Goal: Information Seeking & Learning: Find specific fact

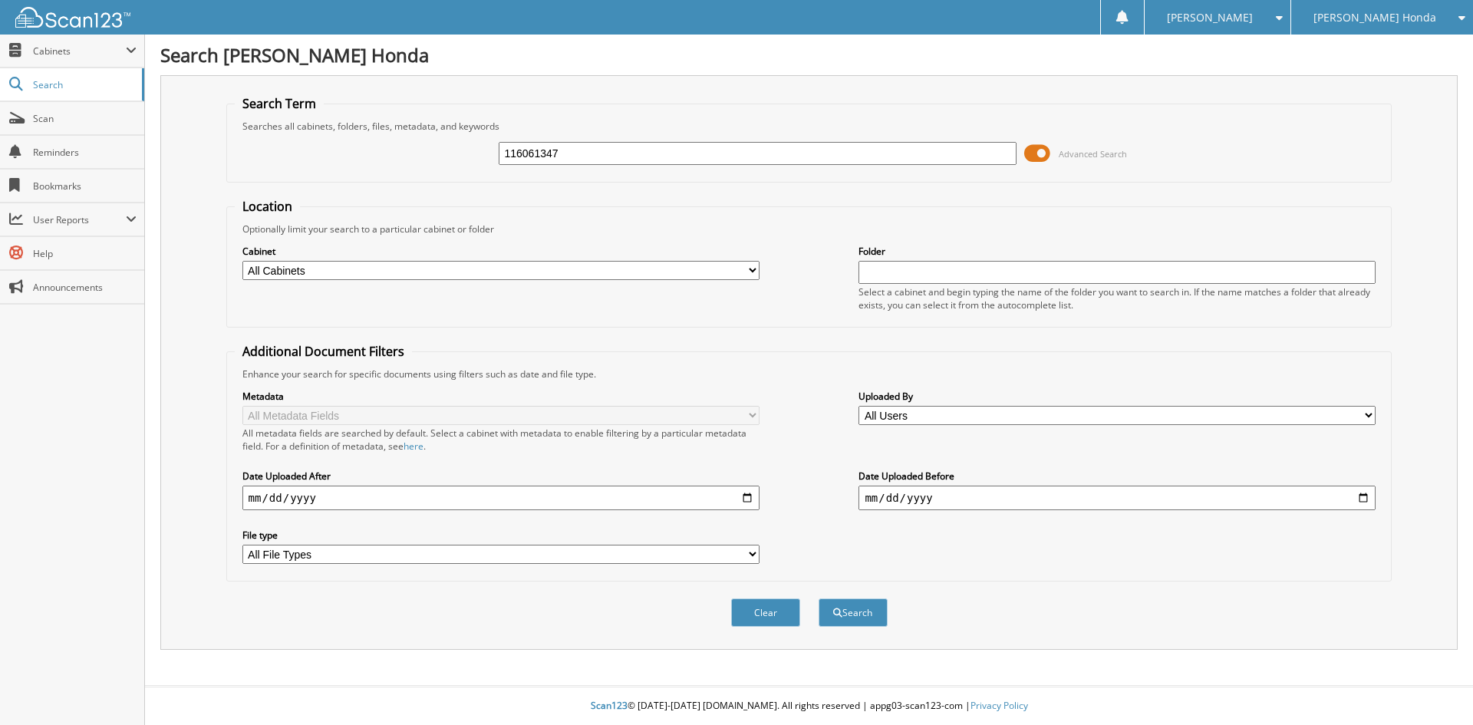
type input "116061347"
click at [819, 599] on button "Search" at bounding box center [853, 613] width 69 height 28
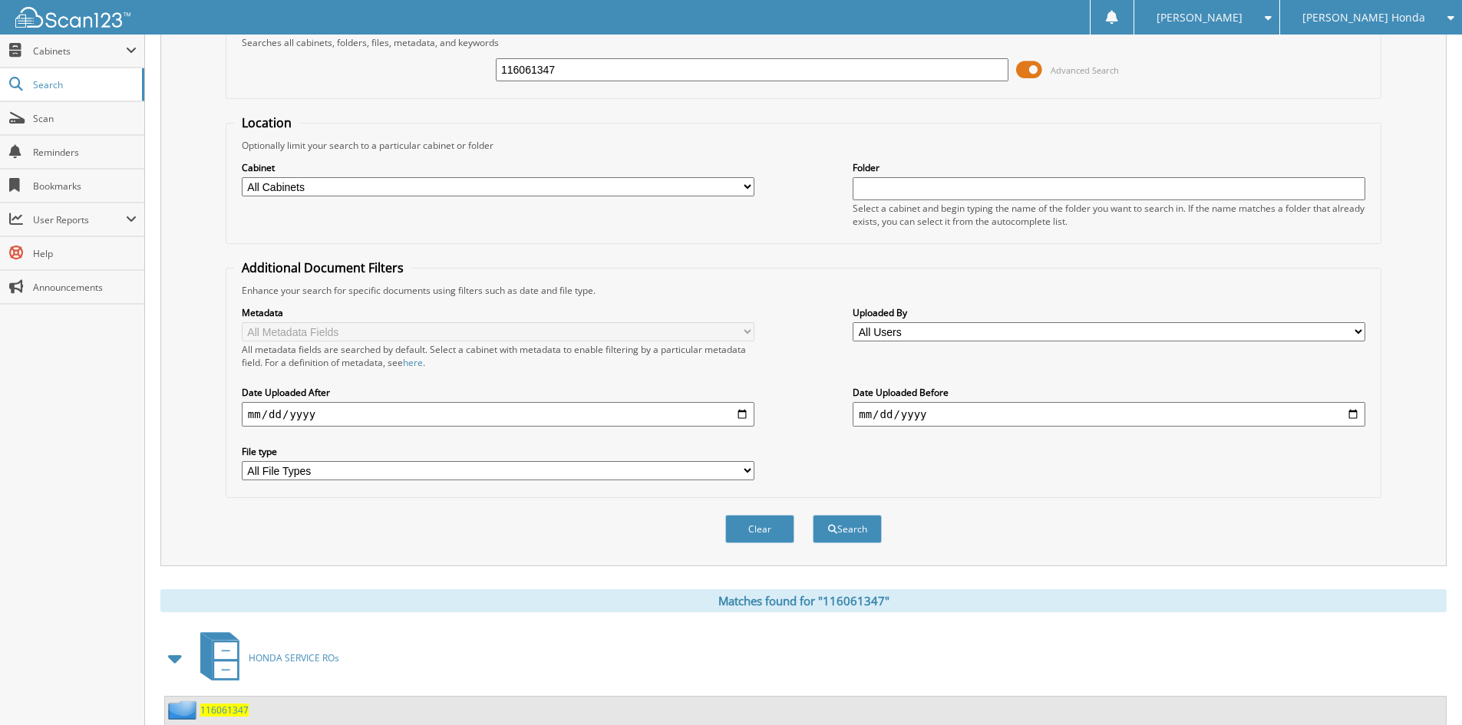
scroll to position [193, 0]
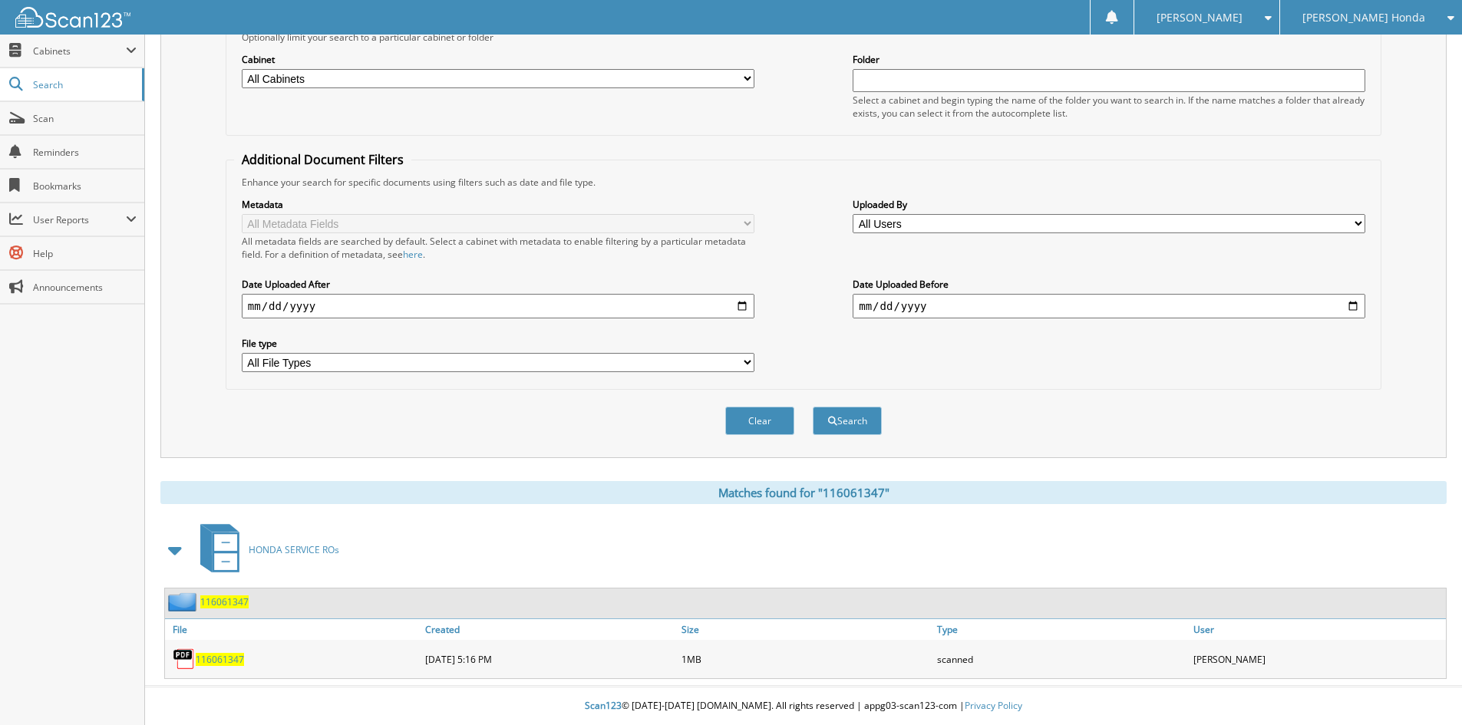
click at [214, 661] on span "116061347" at bounding box center [220, 659] width 48 height 13
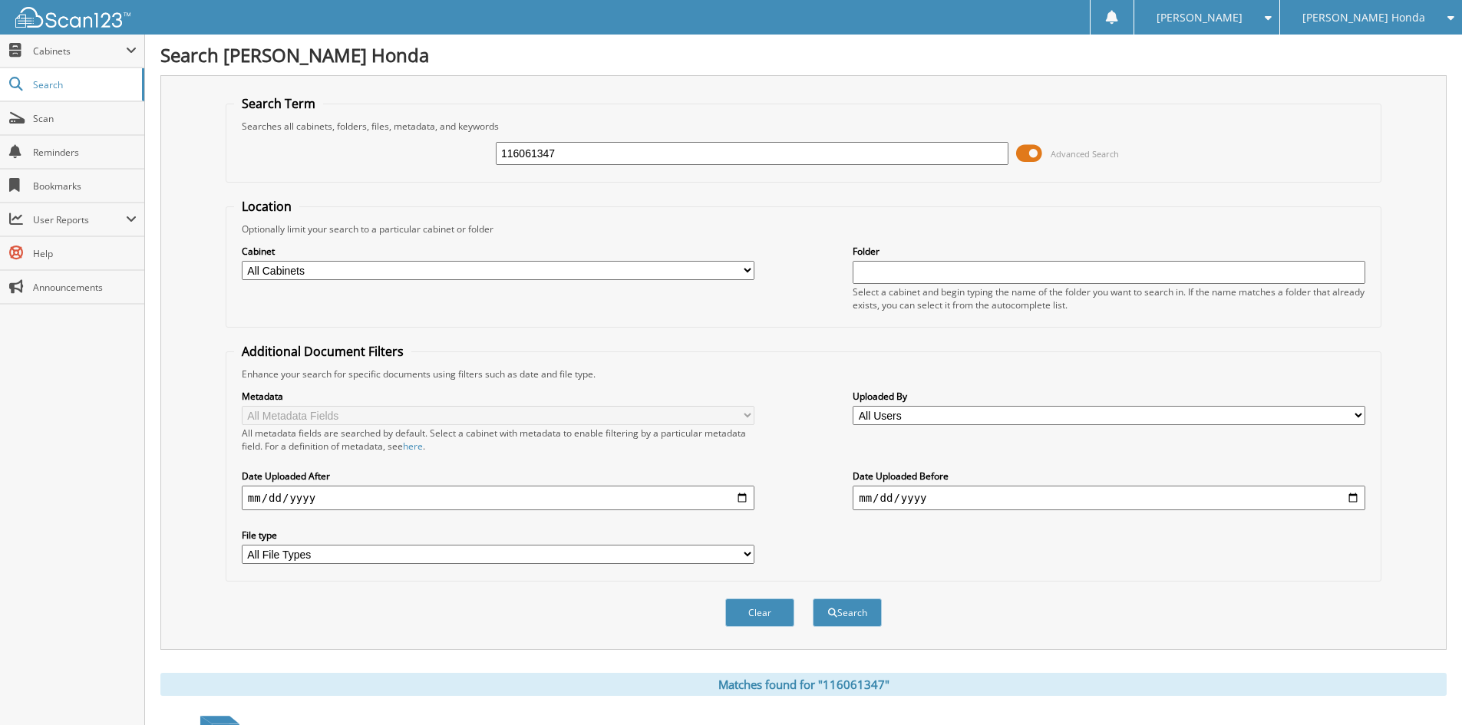
click at [1242, 22] on span "[PERSON_NAME]" at bounding box center [1199, 17] width 86 height 9
click at [1250, 72] on link "Logout" at bounding box center [1206, 74] width 145 height 27
